Goal: Information Seeking & Learning: Learn about a topic

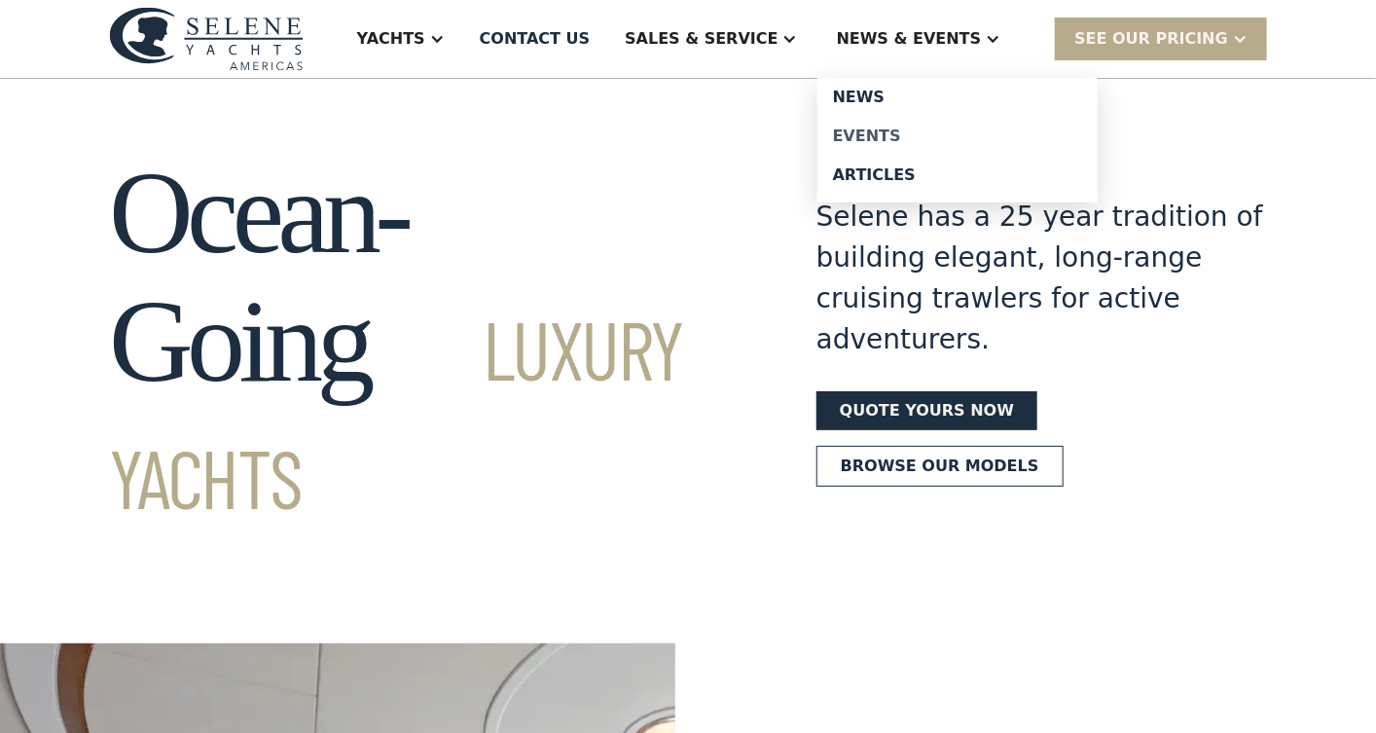
click at [885, 129] on div "Events" at bounding box center [957, 136] width 249 height 16
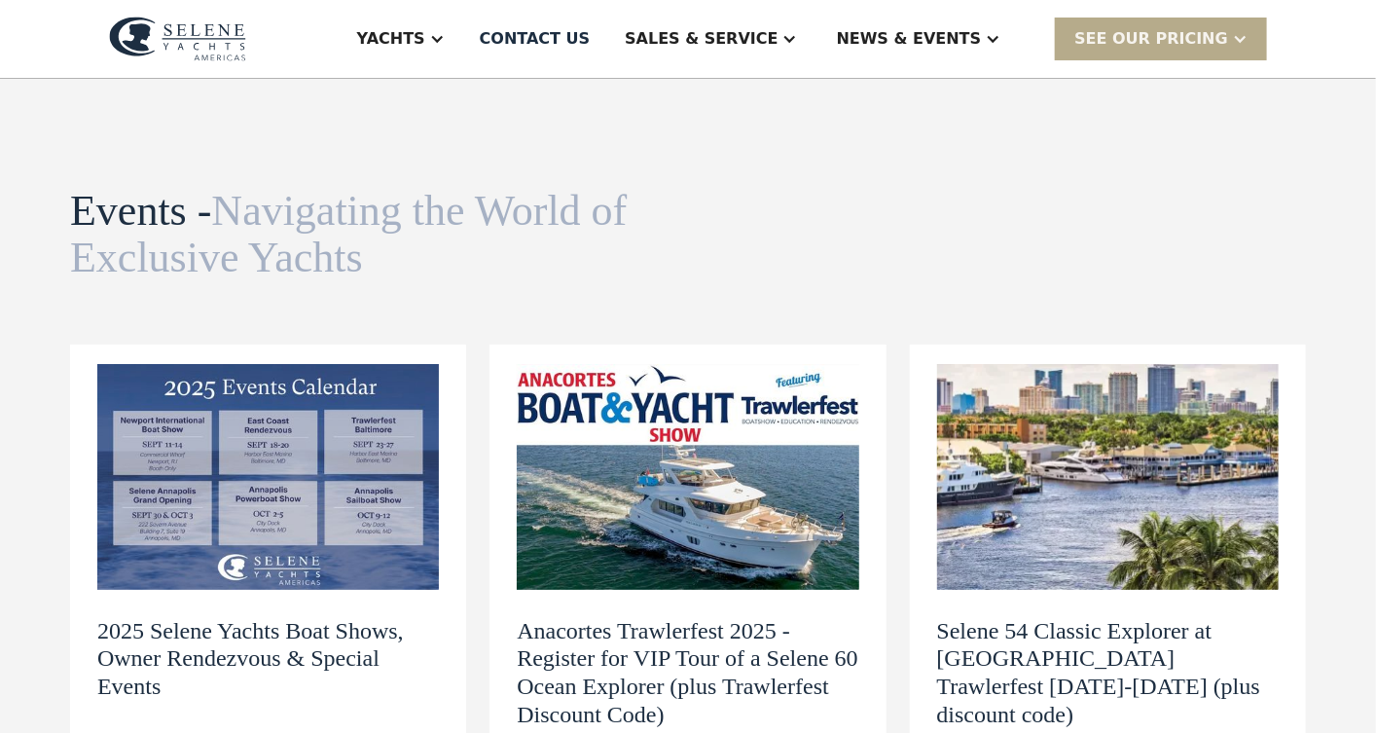
click at [214, 449] on img at bounding box center [267, 477] width 341 height 226
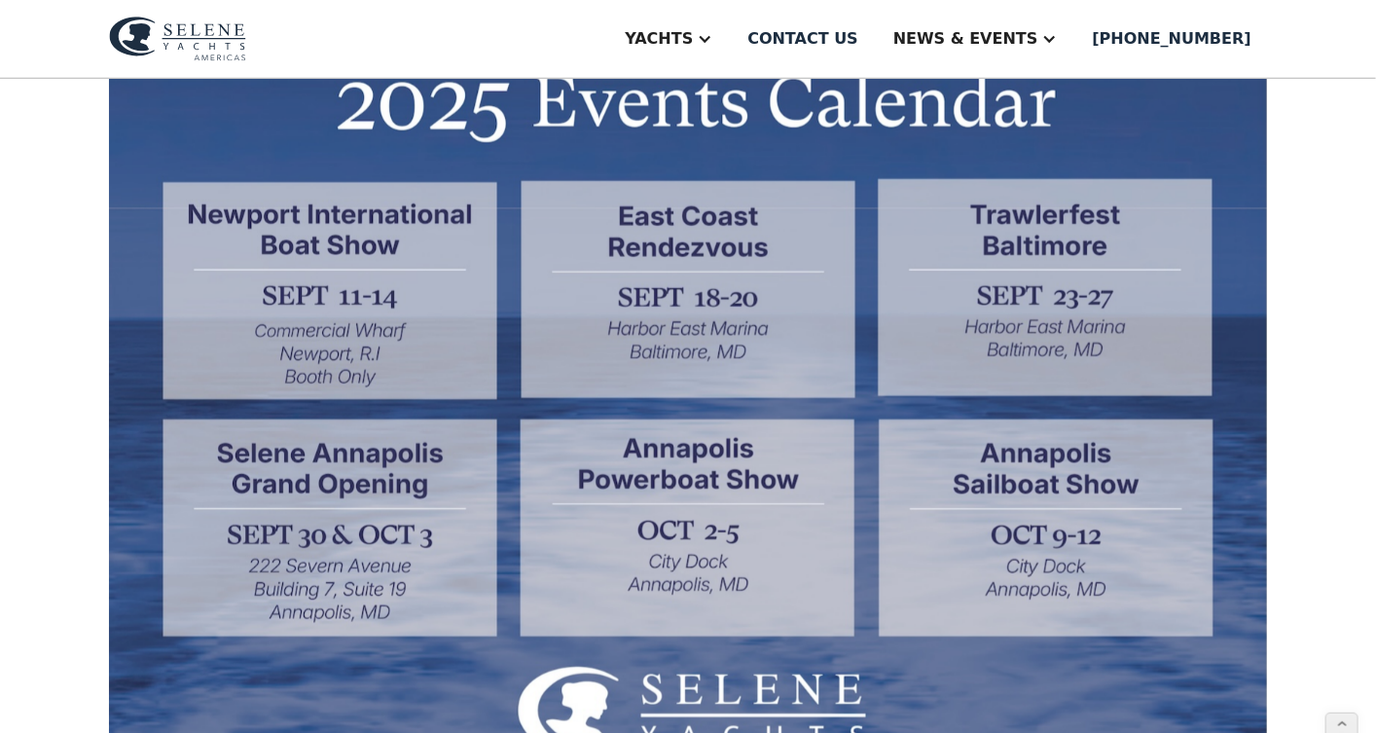
scroll to position [650, 0]
